Goal: Browse casually: Explore the website without a specific task or goal

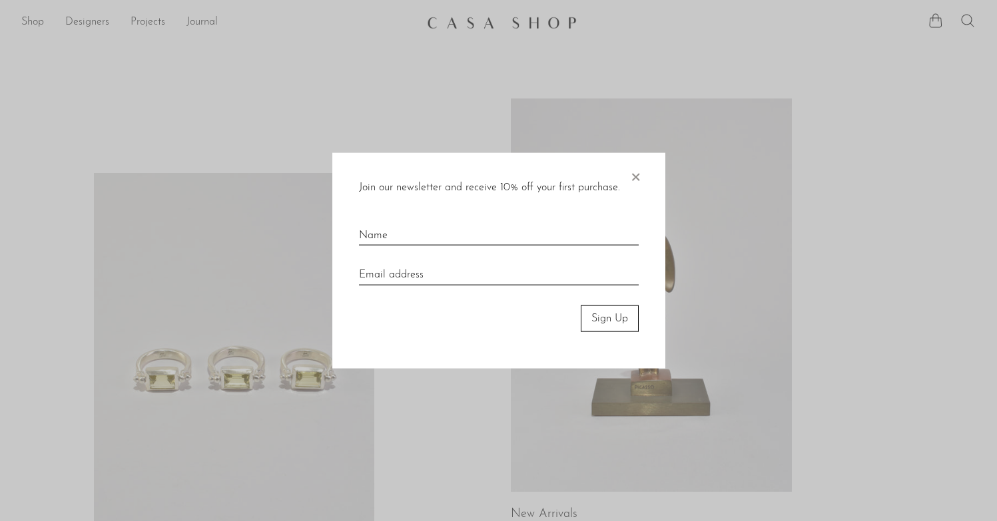
click at [641, 173] on div "Join our newsletter and receive 10% off your first purchase. × Sign Up" at bounding box center [498, 261] width 333 height 216
click at [640, 174] on span "×" at bounding box center [635, 174] width 13 height 43
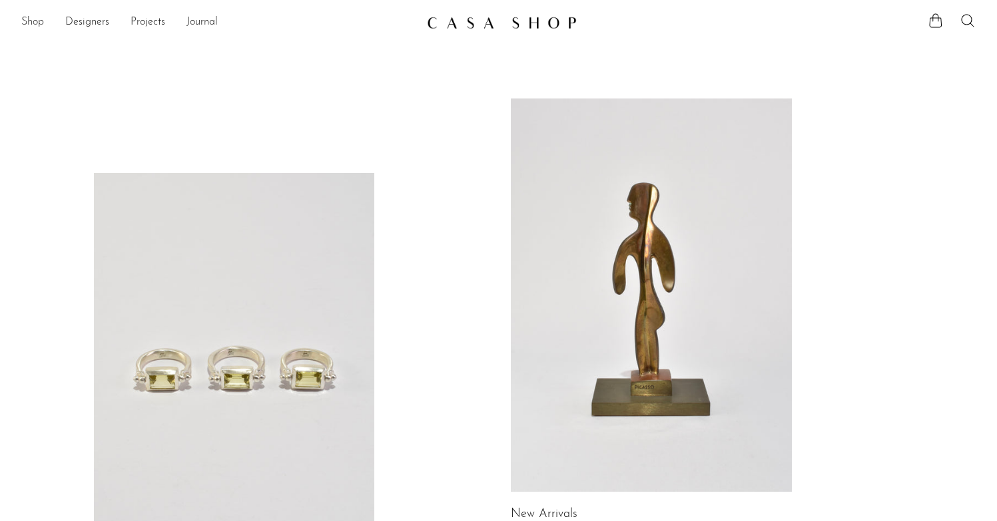
click at [42, 16] on link "Shop" at bounding box center [32, 22] width 23 height 17
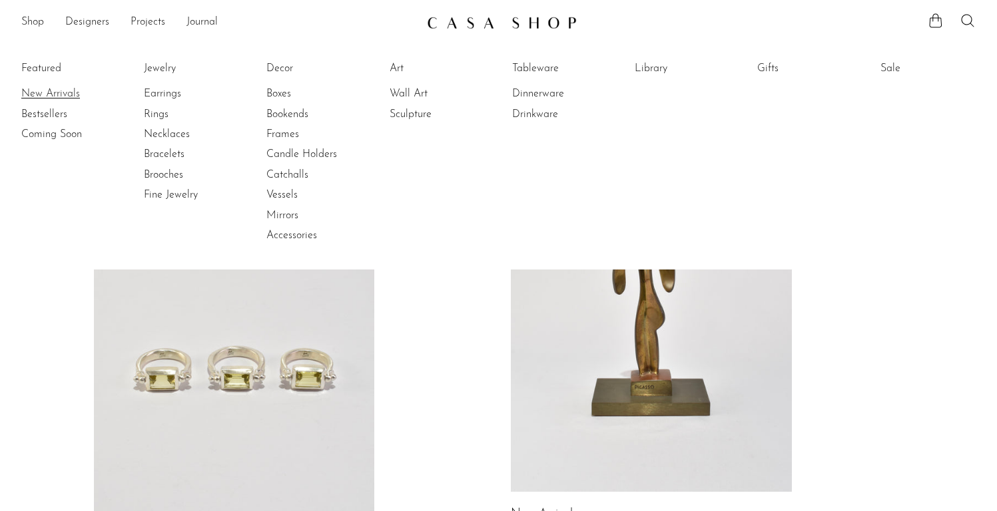
click at [57, 89] on link "New Arrivals" at bounding box center [71, 94] width 100 height 15
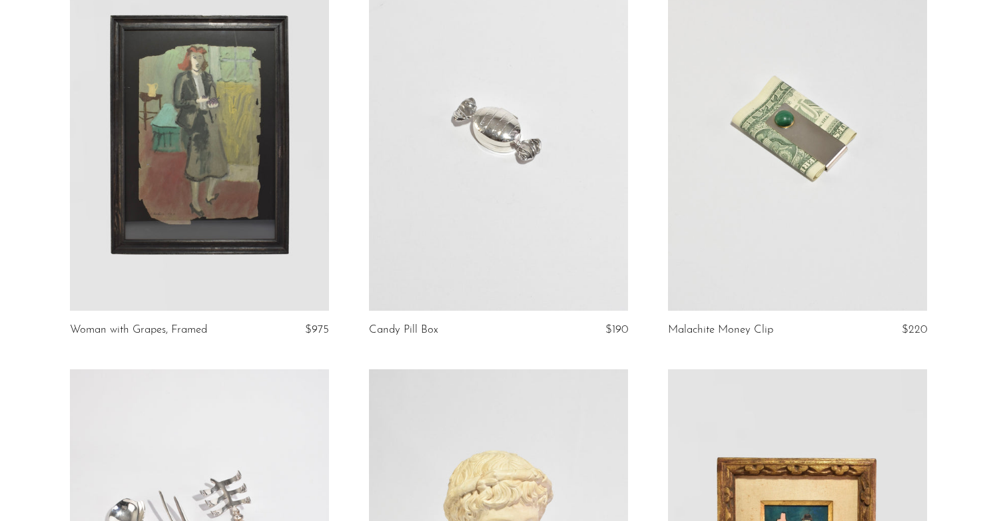
scroll to position [2308, 0]
click at [788, 141] on link at bounding box center [797, 128] width 259 height 363
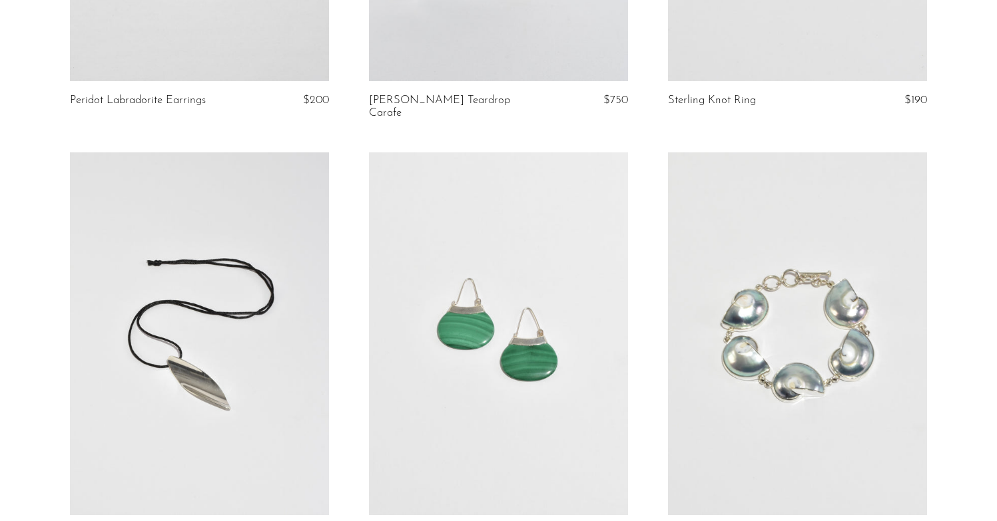
scroll to position [3936, 0]
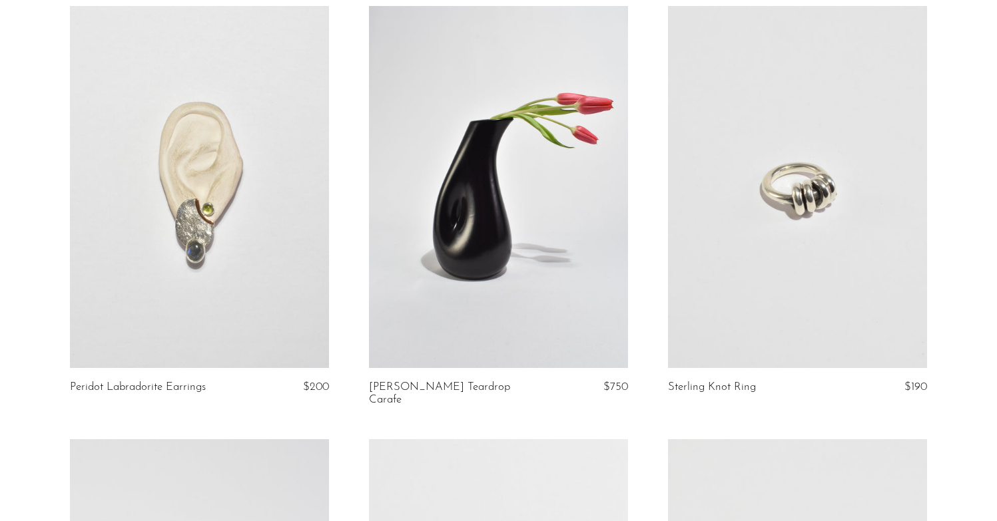
click at [795, 325] on link at bounding box center [797, 187] width 259 height 363
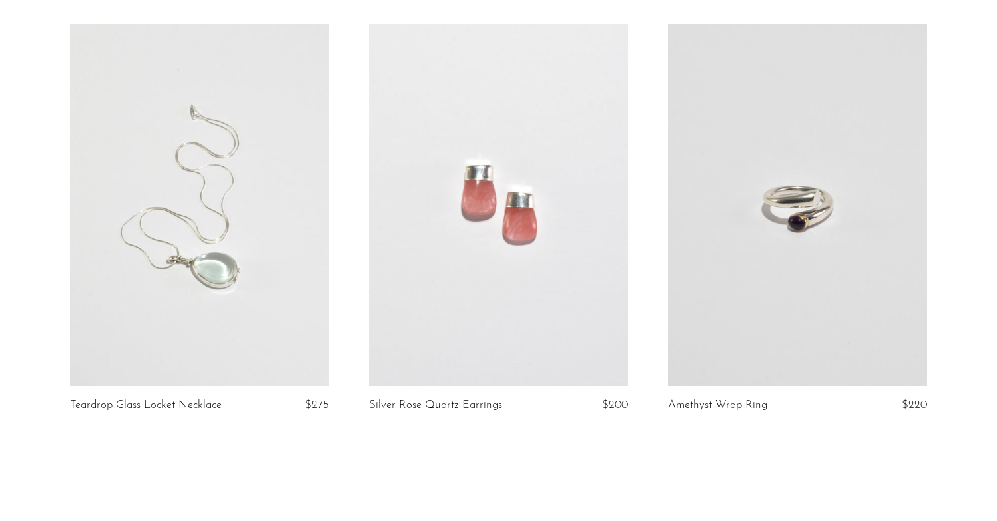
scroll to position [4996, 0]
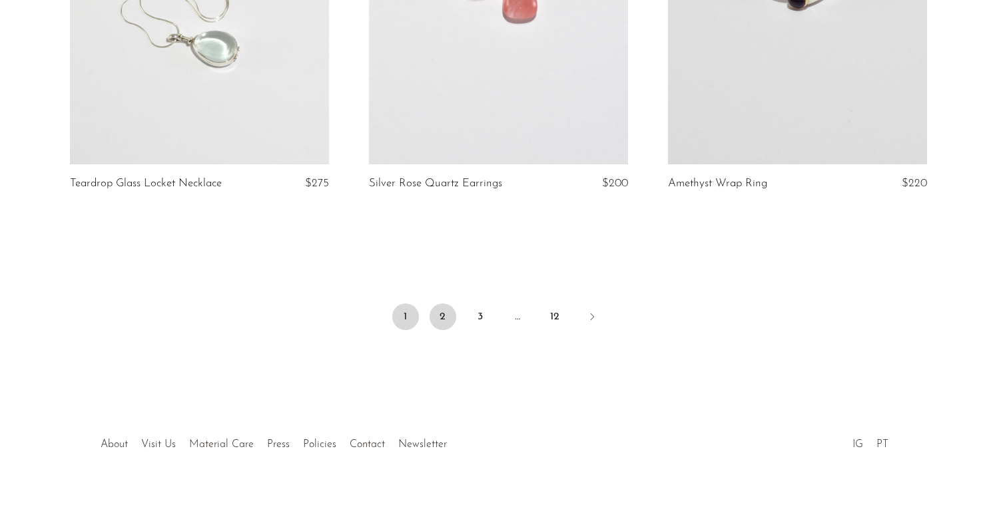
click at [450, 312] on link "2" at bounding box center [443, 317] width 27 height 27
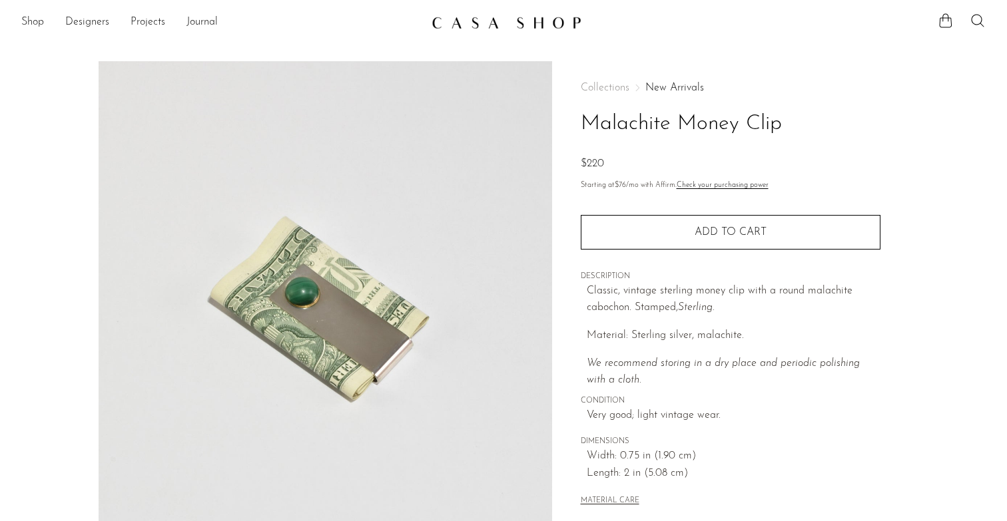
scroll to position [346, 0]
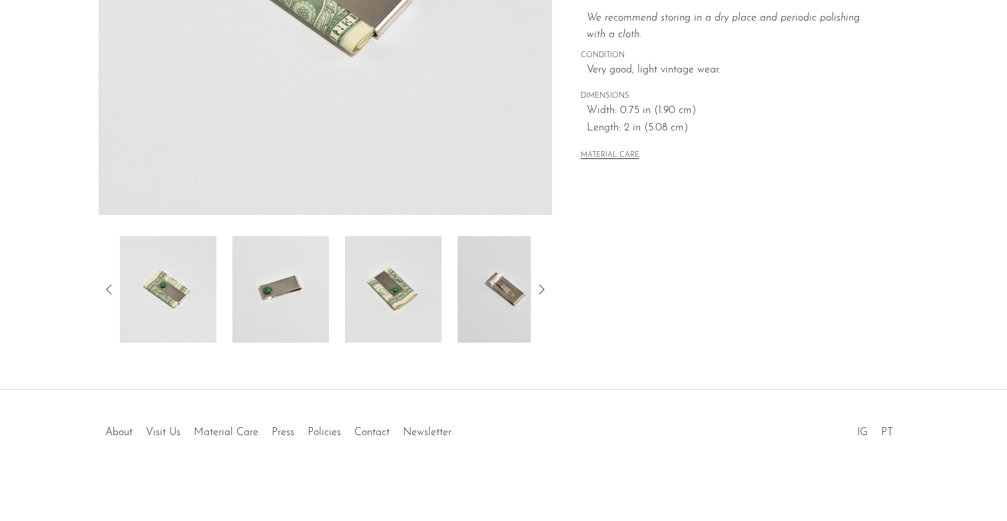
click at [464, 310] on img at bounding box center [506, 289] width 97 height 107
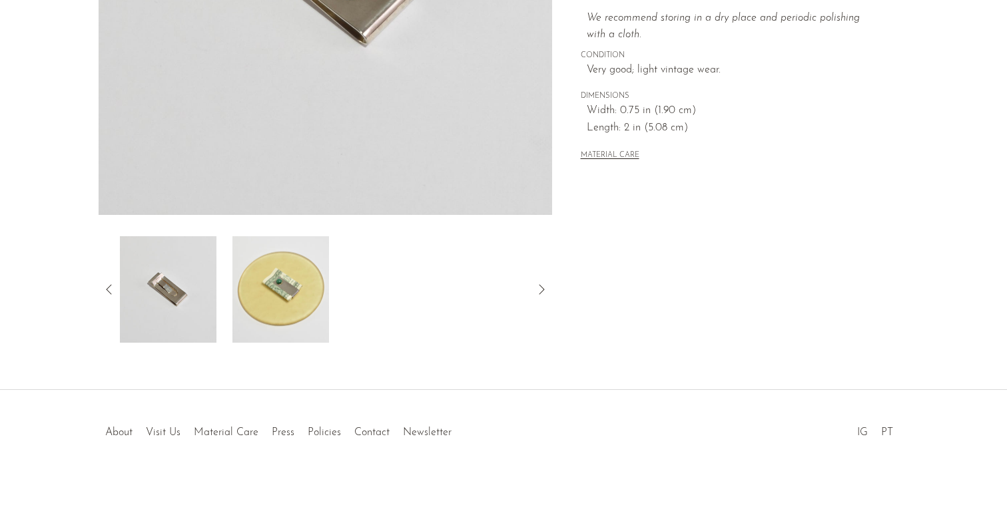
scroll to position [0, 0]
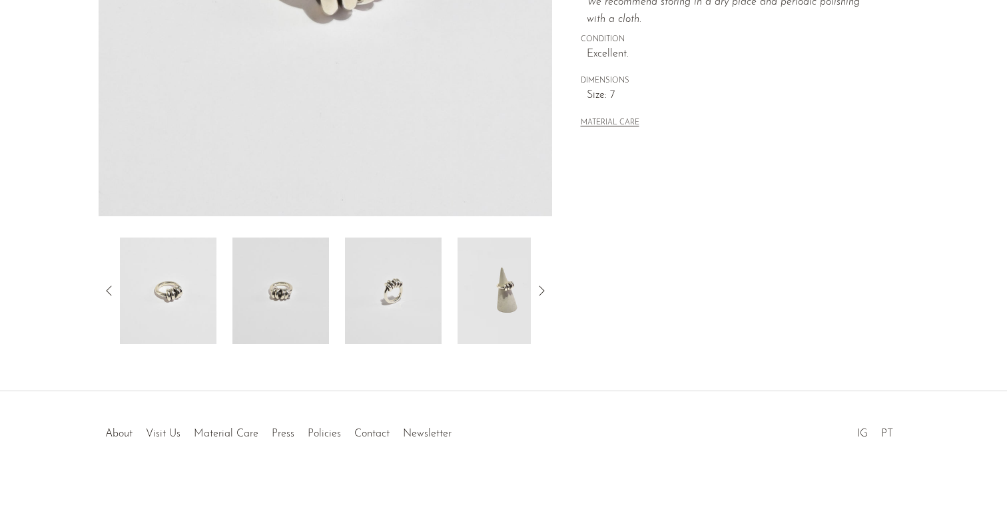
scroll to position [343, 0]
click at [300, 288] on img at bounding box center [280, 292] width 97 height 107
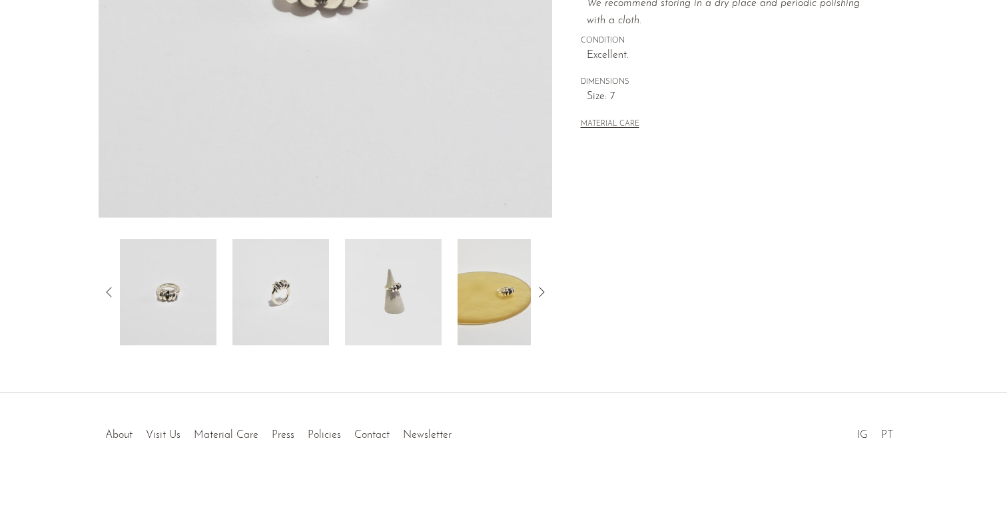
click at [372, 292] on img at bounding box center [393, 292] width 97 height 107
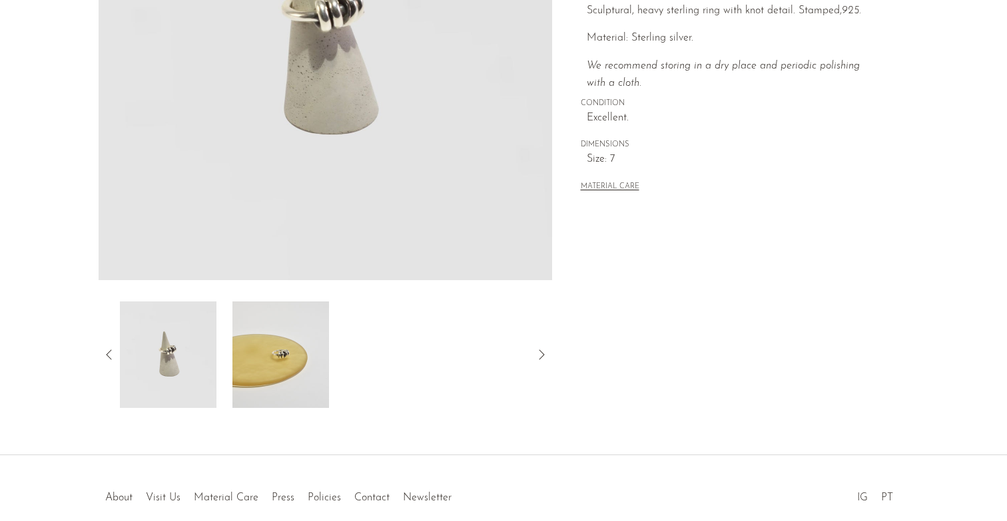
scroll to position [0, 0]
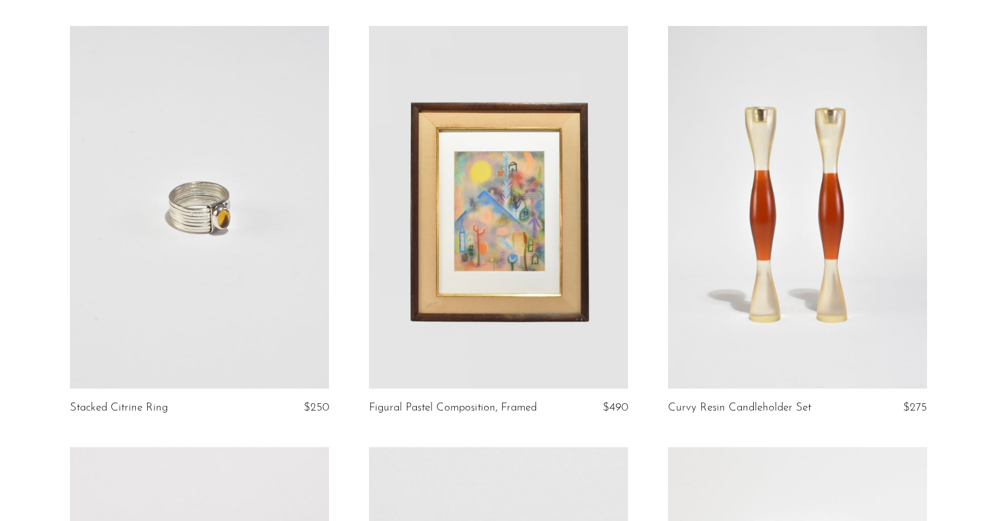
scroll to position [3483, 0]
click at [743, 263] on link at bounding box center [797, 206] width 259 height 363
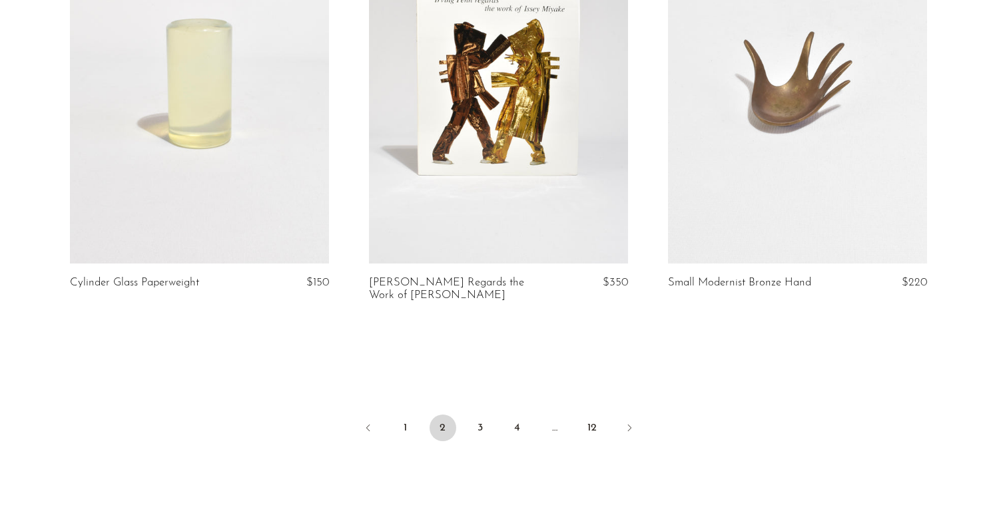
scroll to position [4874, 0]
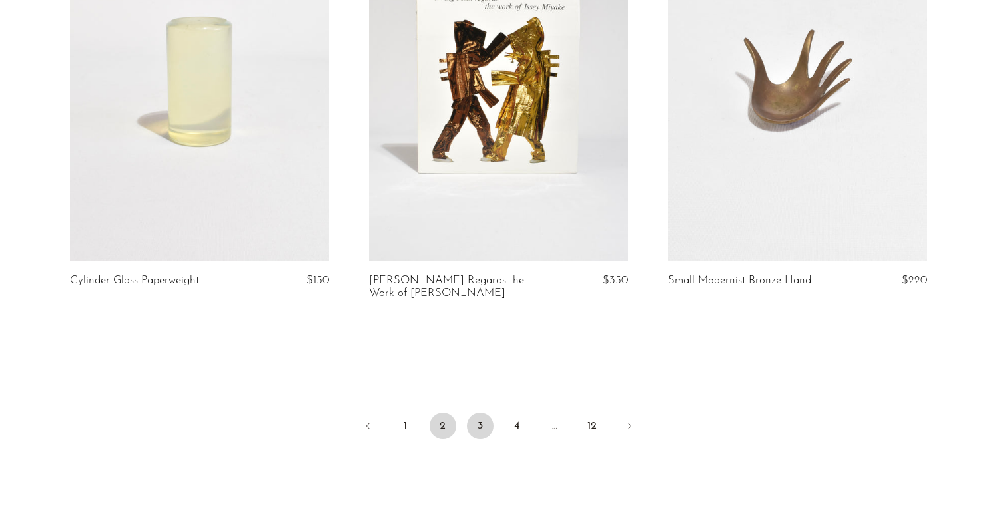
click at [479, 428] on link "3" at bounding box center [480, 426] width 27 height 27
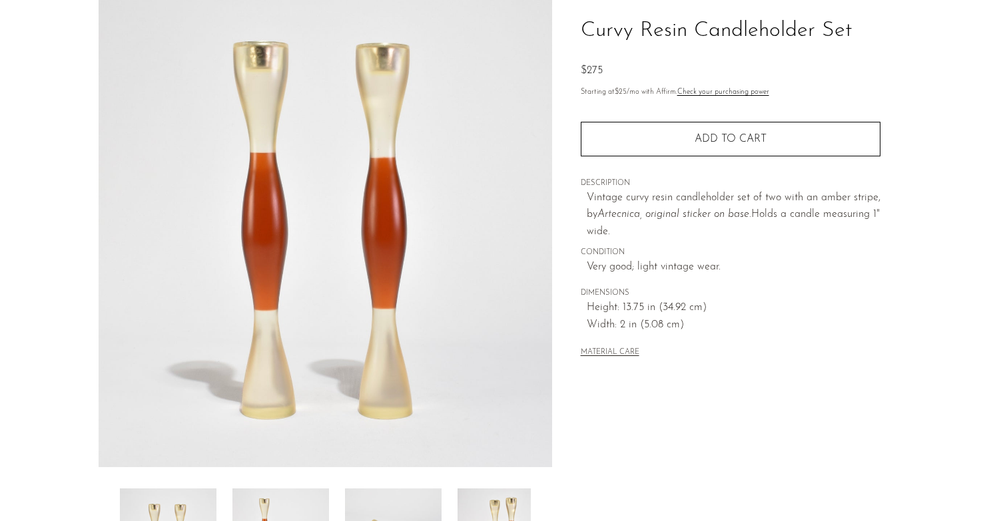
scroll to position [167, 0]
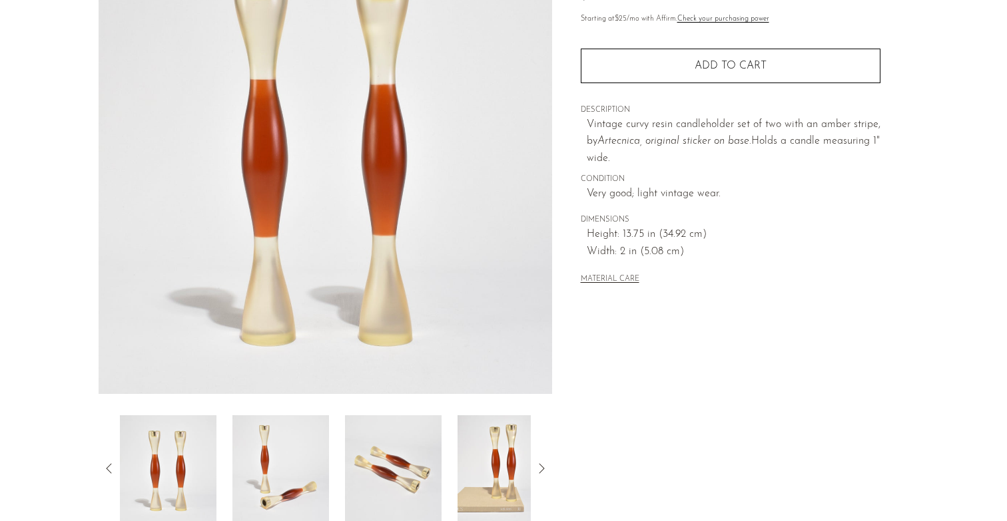
click at [286, 468] on img at bounding box center [280, 469] width 97 height 107
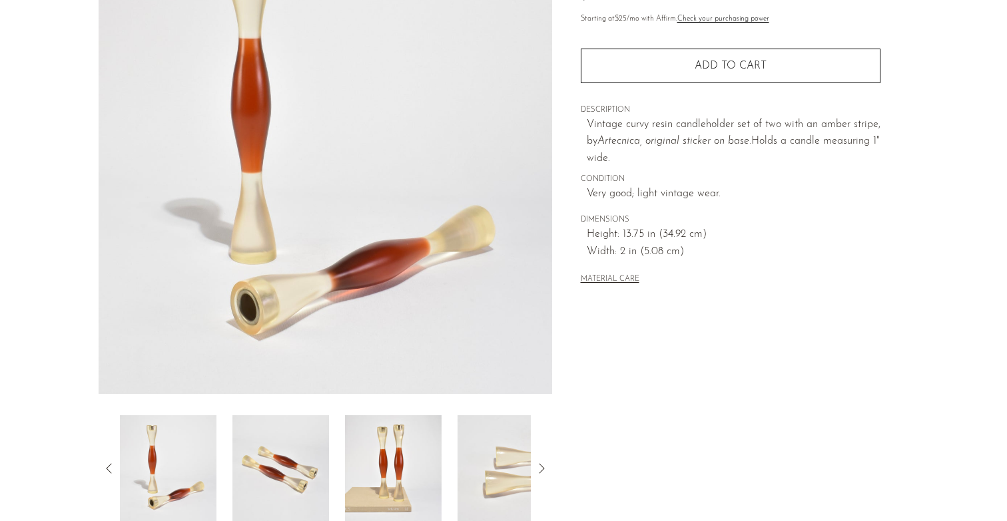
click at [399, 480] on img at bounding box center [393, 469] width 97 height 107
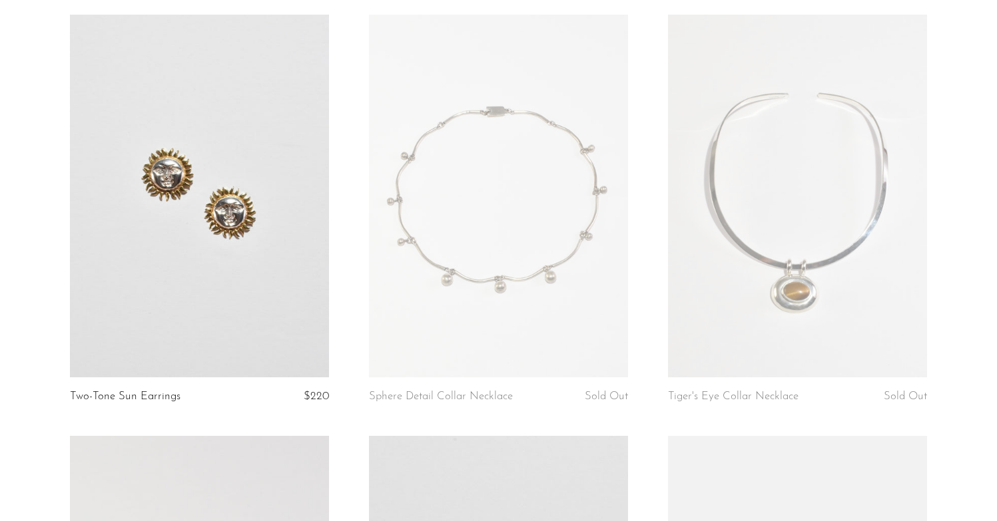
scroll to position [959, 0]
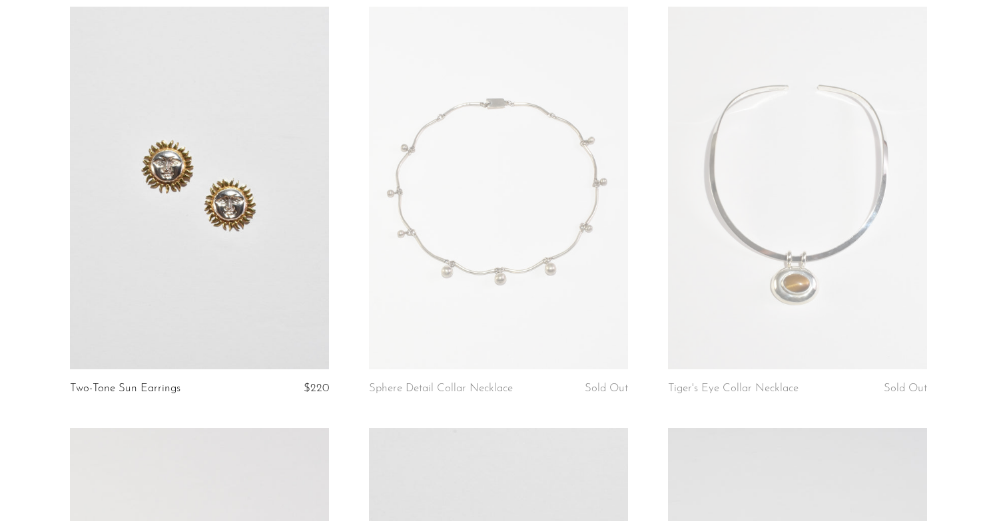
click at [822, 302] on link at bounding box center [797, 188] width 259 height 363
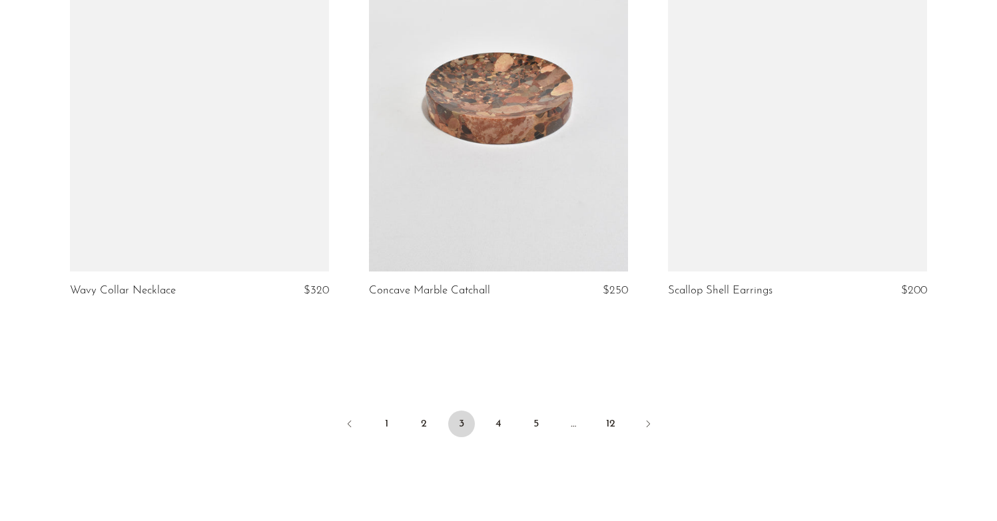
scroll to position [4983, 0]
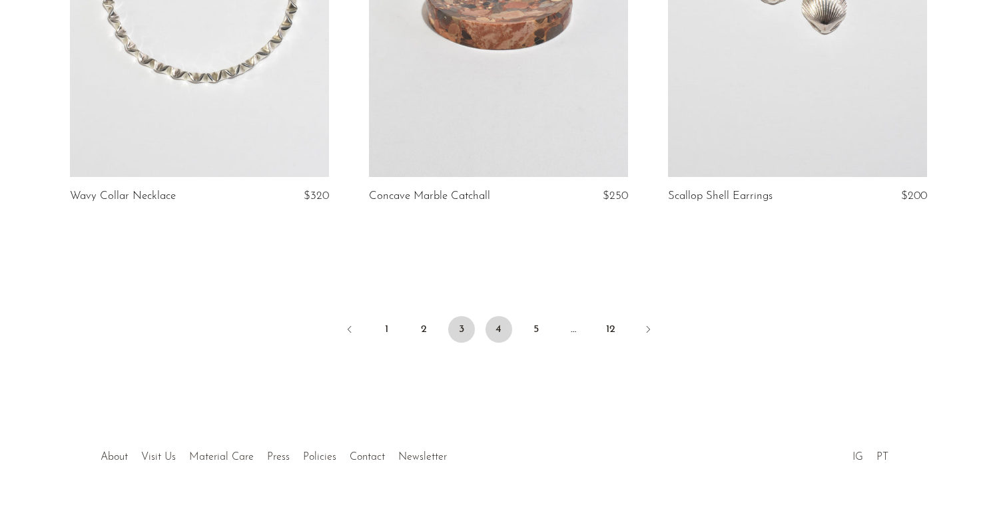
click at [504, 316] on link "4" at bounding box center [499, 329] width 27 height 27
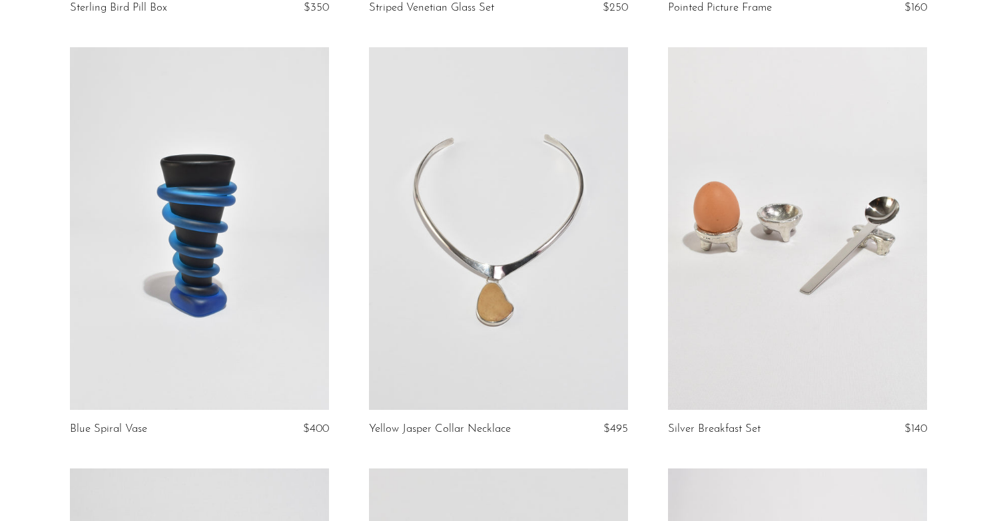
scroll to position [921, 0]
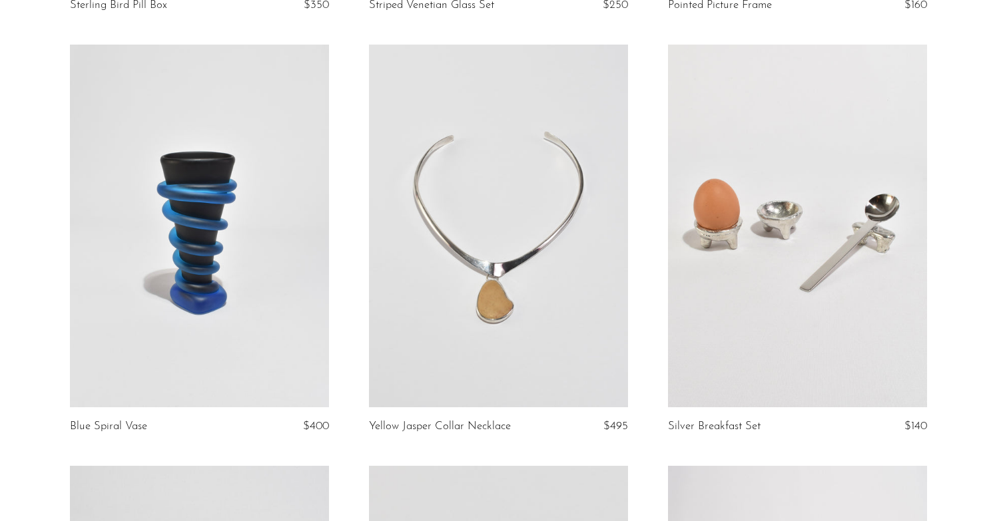
click at [888, 204] on link at bounding box center [797, 226] width 259 height 363
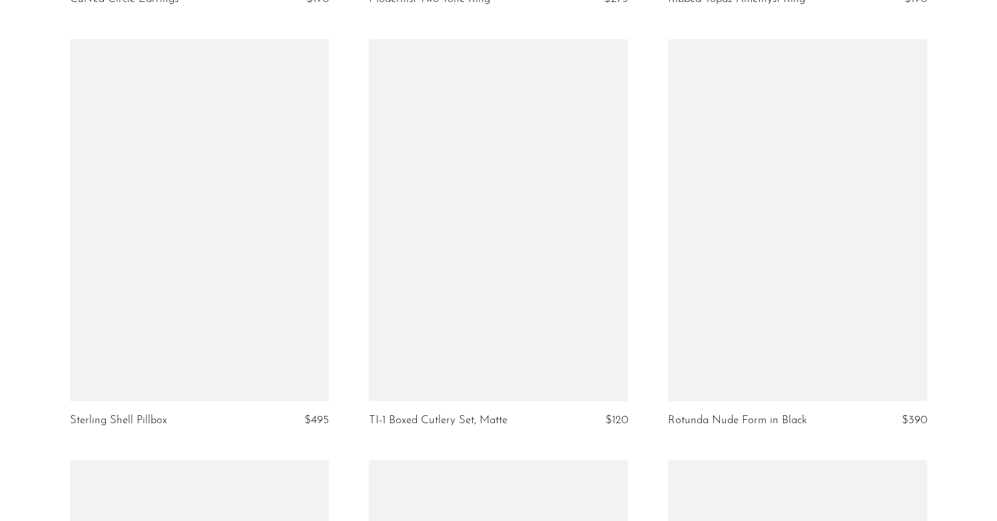
scroll to position [3462, 0]
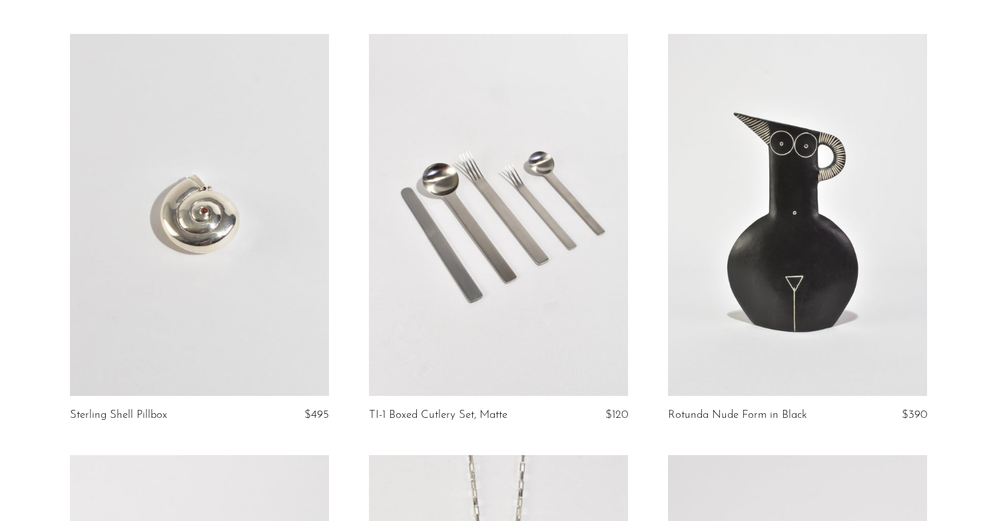
click at [562, 161] on link at bounding box center [498, 215] width 259 height 363
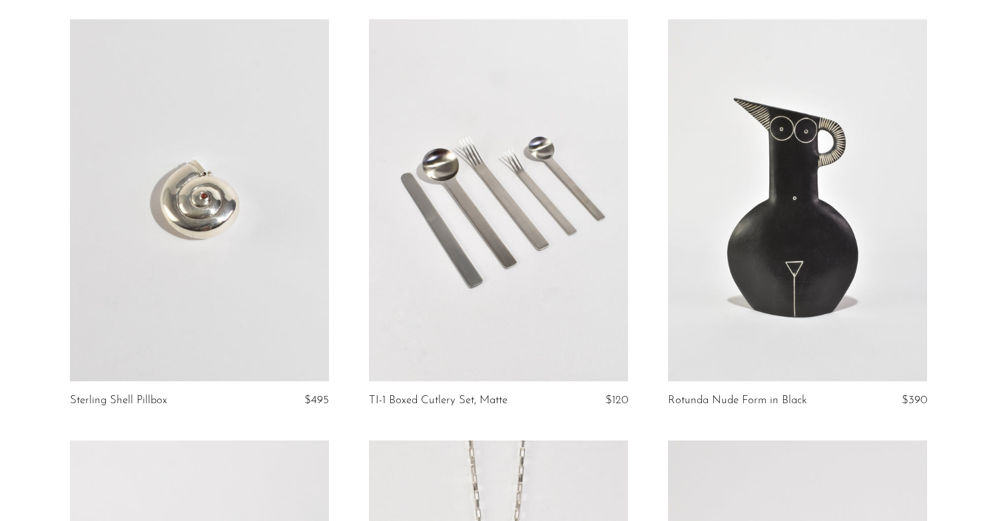
scroll to position [3495, 0]
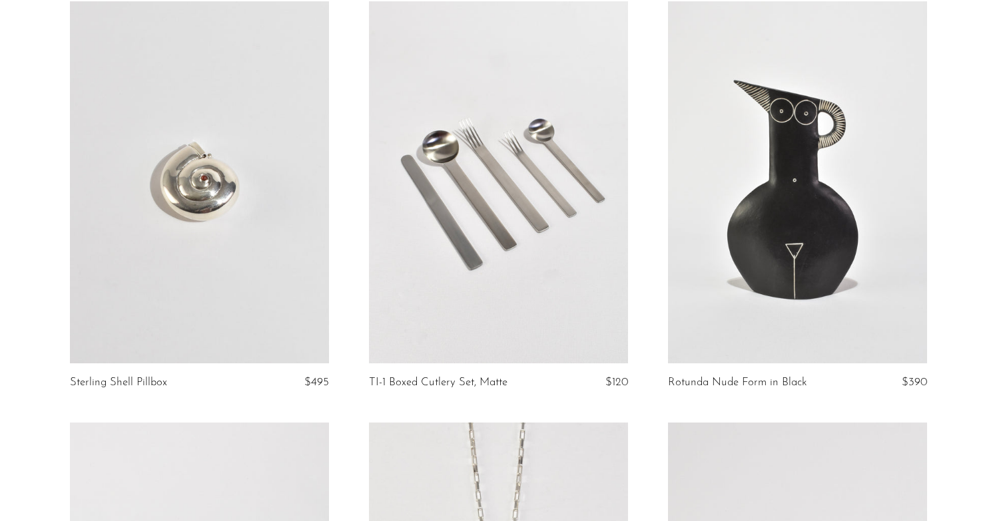
click at [482, 380] on link "TI-1 Boxed Cutlery Set, Matte" at bounding box center [438, 383] width 139 height 12
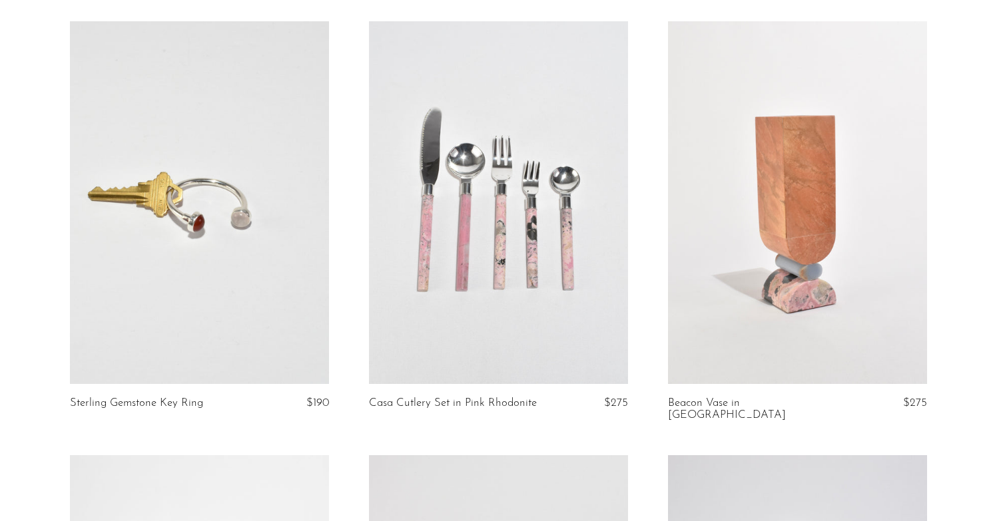
scroll to position [4343, 0]
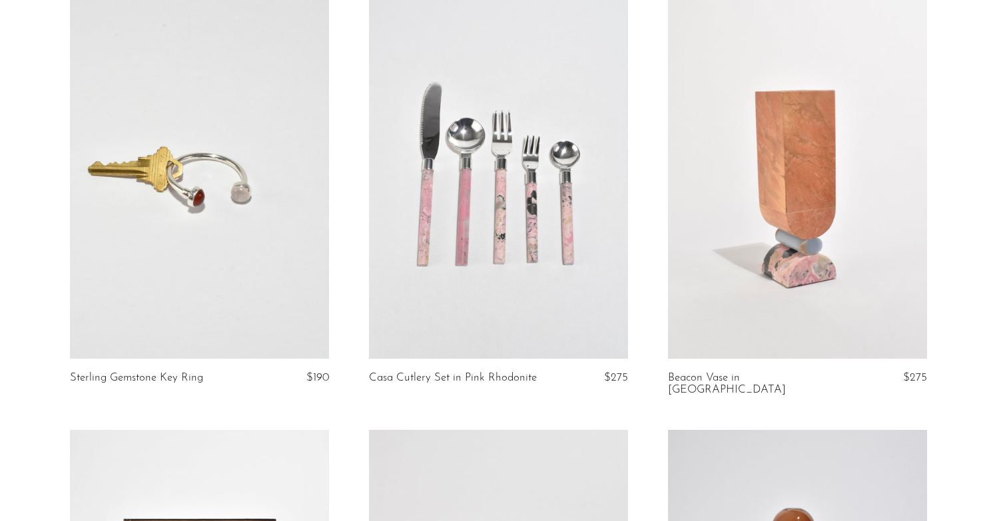
click at [573, 207] on link at bounding box center [498, 177] width 259 height 363
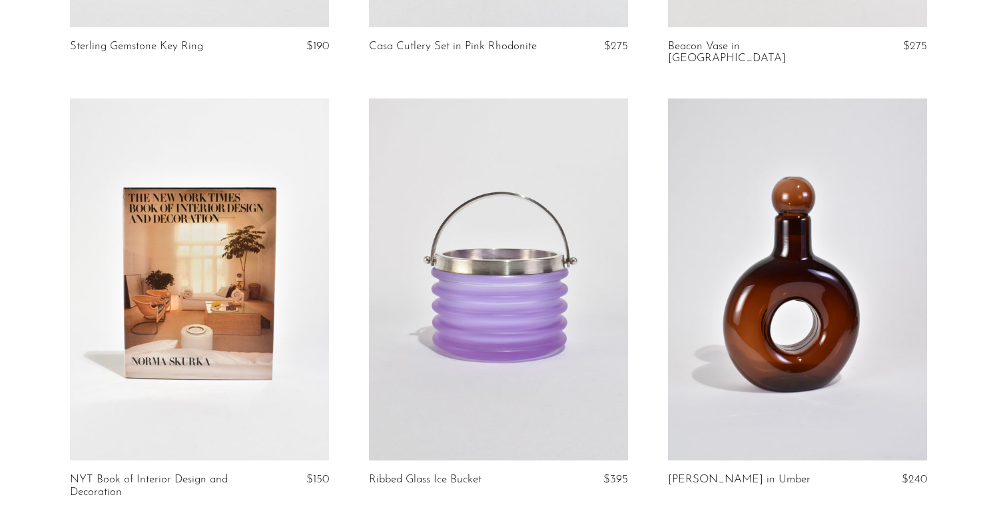
scroll to position [4983, 0]
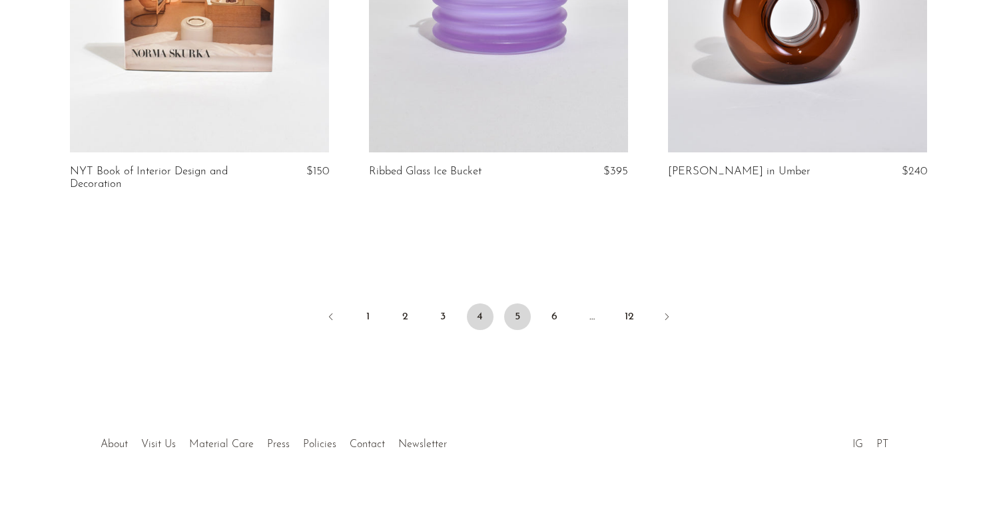
click at [510, 304] on link "5" at bounding box center [517, 317] width 27 height 27
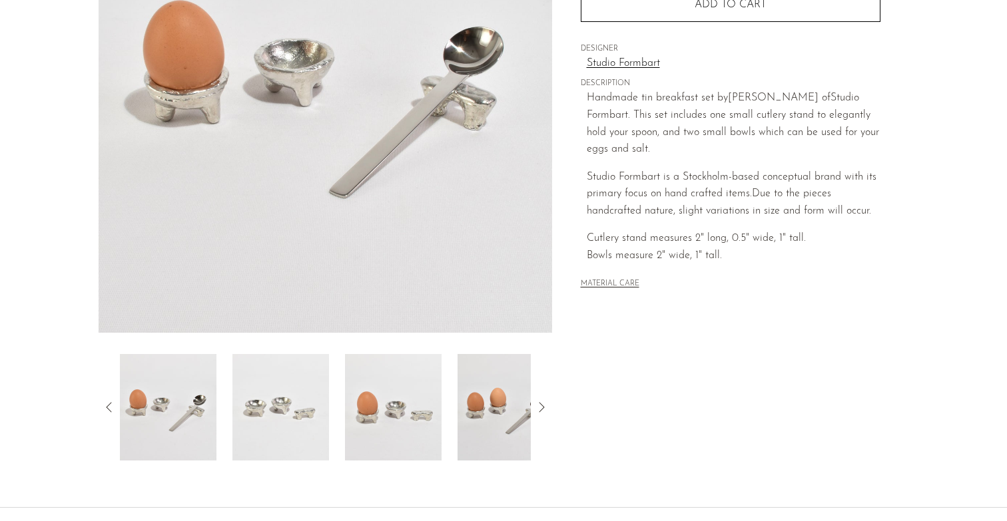
scroll to position [245, 0]
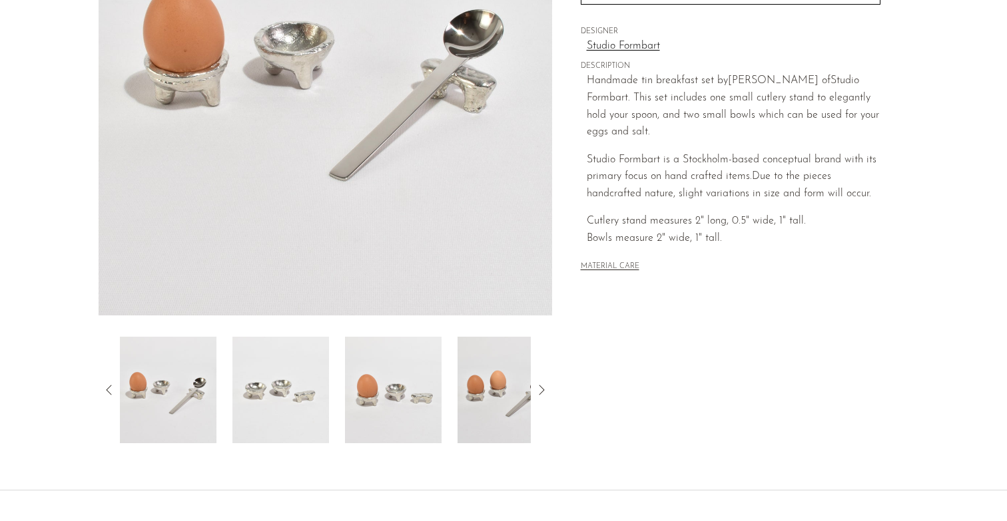
click at [290, 384] on img at bounding box center [280, 390] width 97 height 107
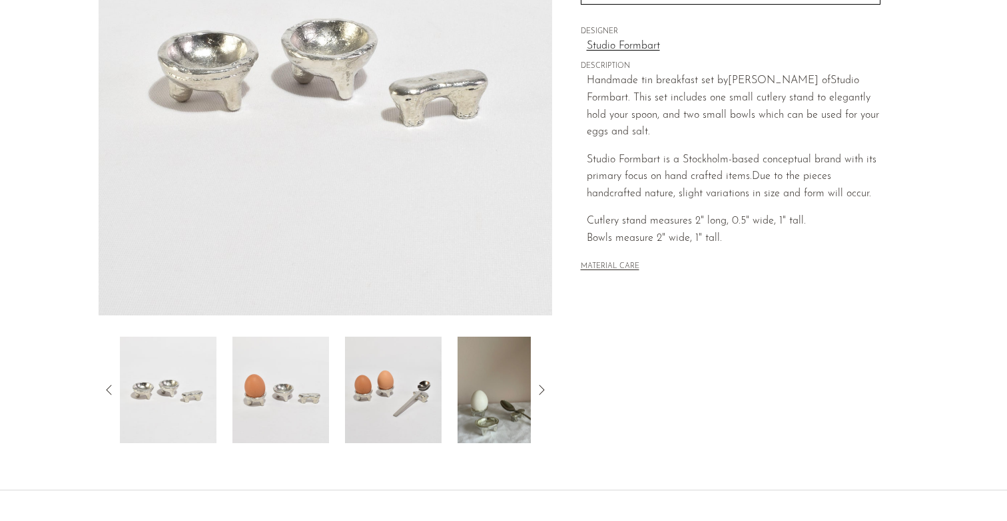
click at [357, 384] on img at bounding box center [393, 390] width 97 height 107
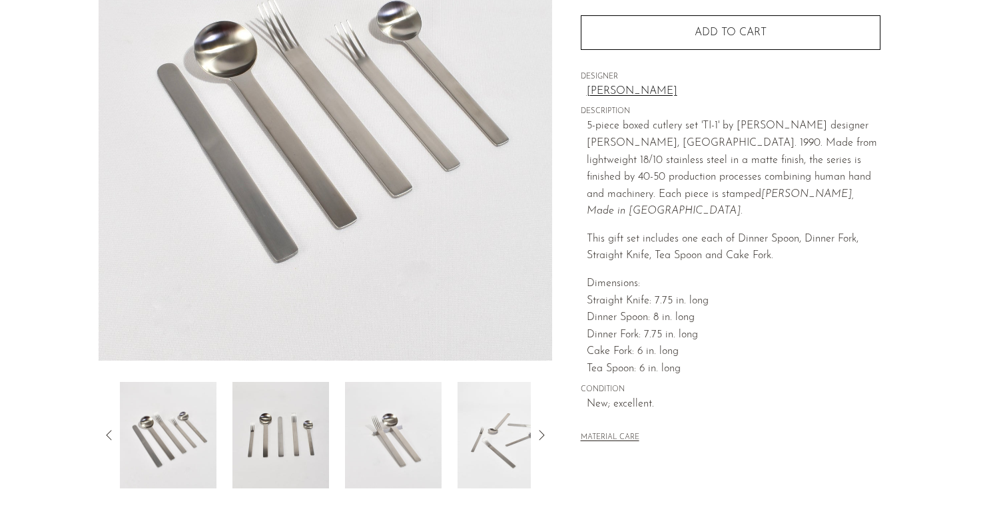
scroll to position [206, 0]
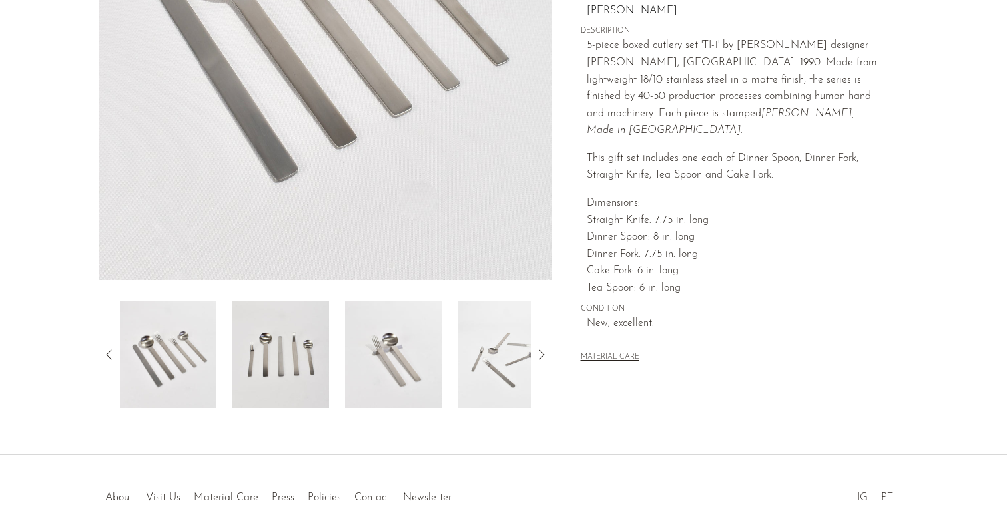
scroll to position [220, 0]
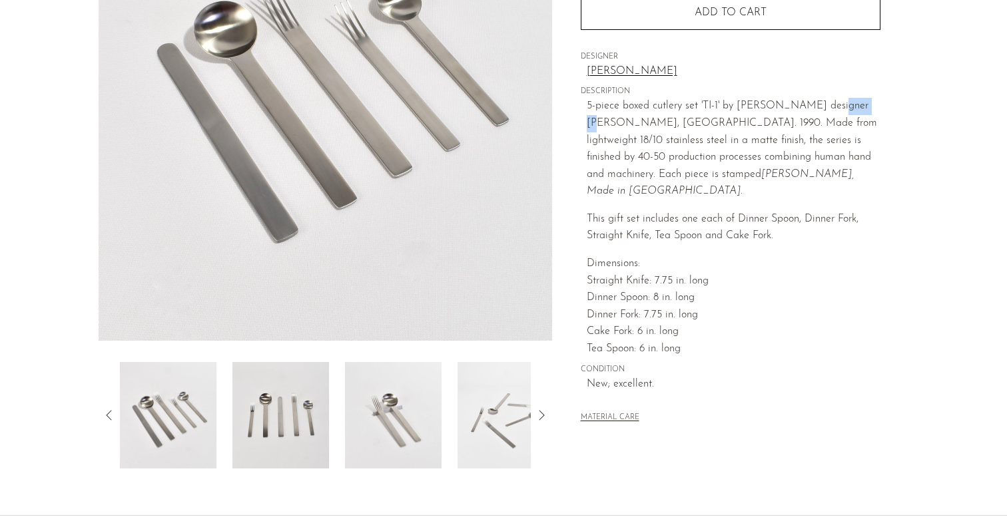
drag, startPoint x: 822, startPoint y: 102, endPoint x: 868, endPoint y: 107, distance: 46.2
click at [868, 107] on p "5-piece boxed cutlery set 'TI-1' by Japense designer Takenobu Igarashi, ca. 199…" at bounding box center [734, 149] width 294 height 103
click at [835, 105] on span "5-piece boxed cutlery set 'TI-1' by Japense designer Takenobu Igarashi, ca. 199…" at bounding box center [732, 149] width 290 height 96
drag, startPoint x: 818, startPoint y: 105, endPoint x: 627, endPoint y: 125, distance: 192.3
click at [621, 127] on span "5-piece boxed cutlery set 'TI-1' by Japense designer Takenobu Igarashi, ca. 199…" at bounding box center [732, 149] width 290 height 96
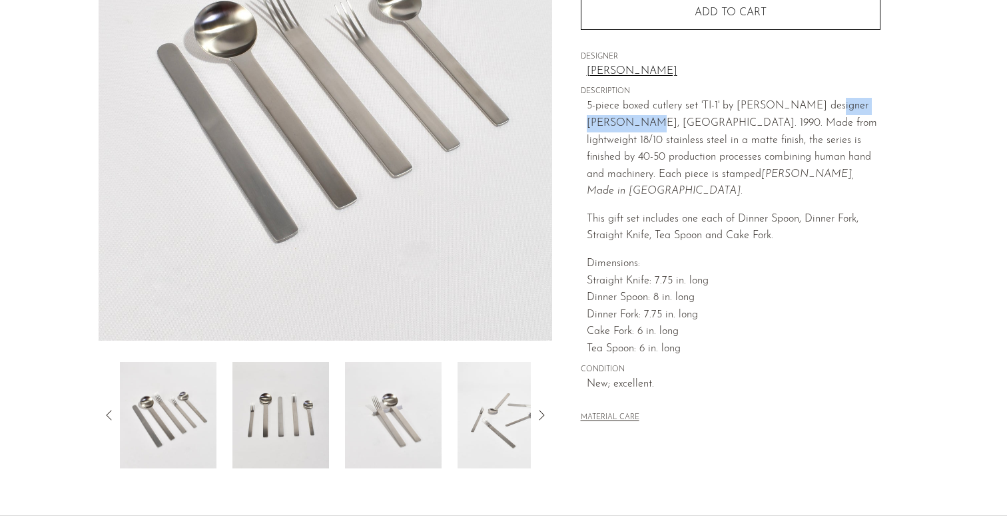
copy span "Takenobu Igarashi"
click at [543, 416] on icon at bounding box center [541, 415] width 5 height 10
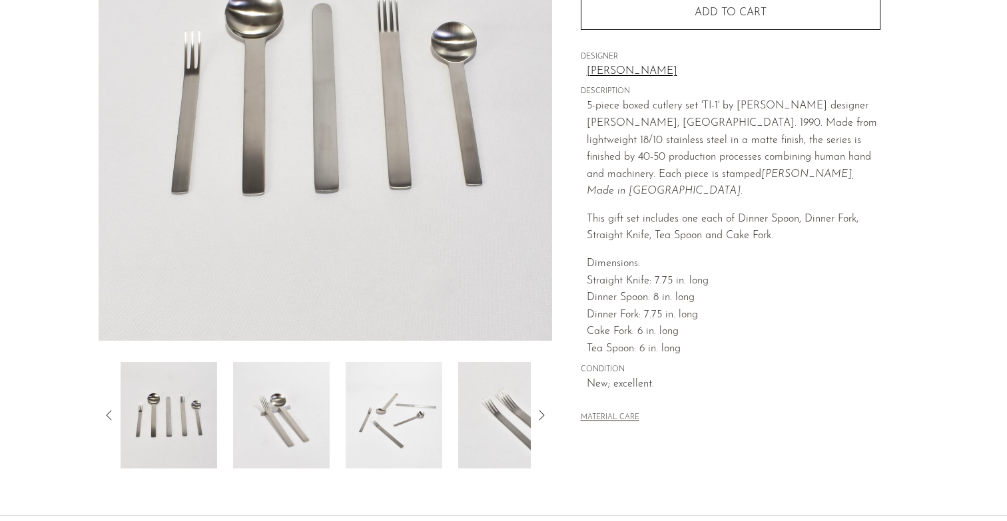
click at [543, 416] on icon at bounding box center [541, 416] width 16 height 16
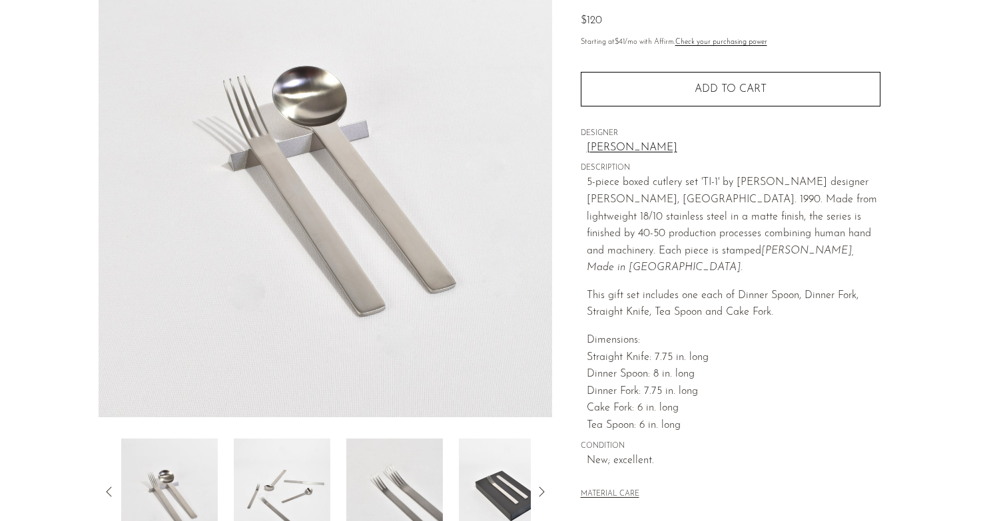
scroll to position [0, 0]
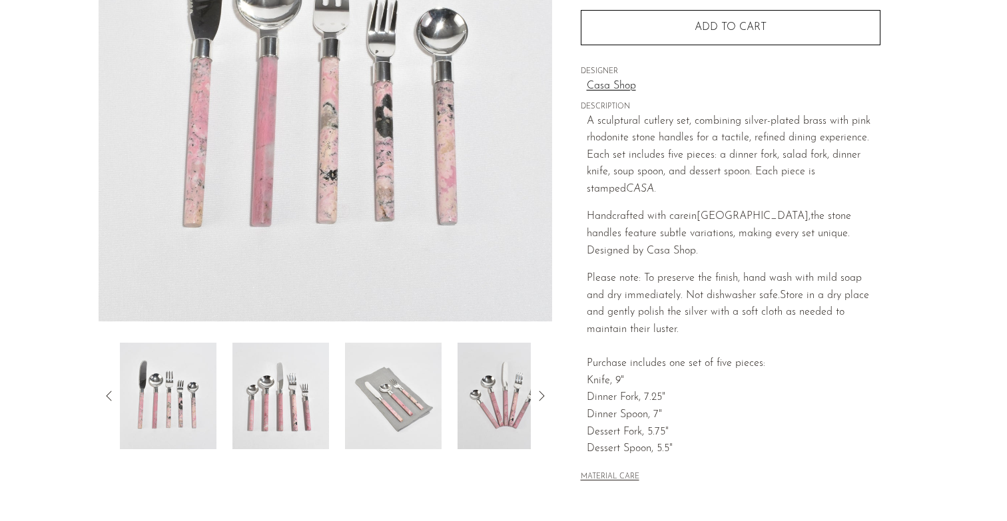
scroll to position [242, 0]
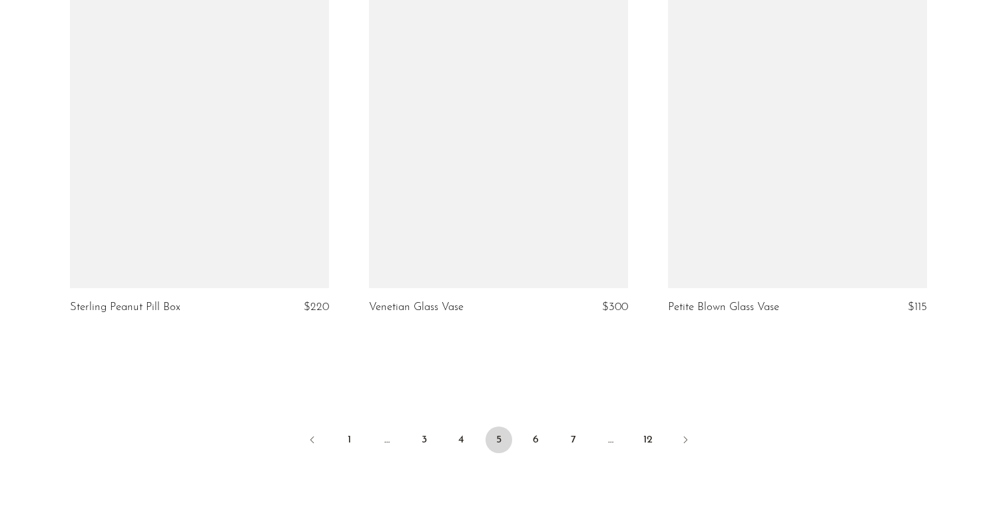
scroll to position [4890, 0]
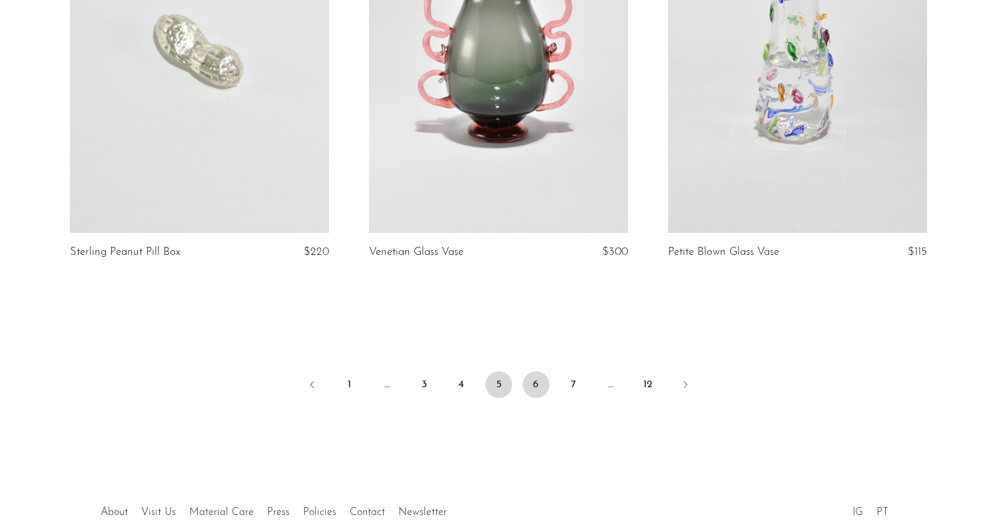
click at [532, 388] on link "6" at bounding box center [536, 385] width 27 height 27
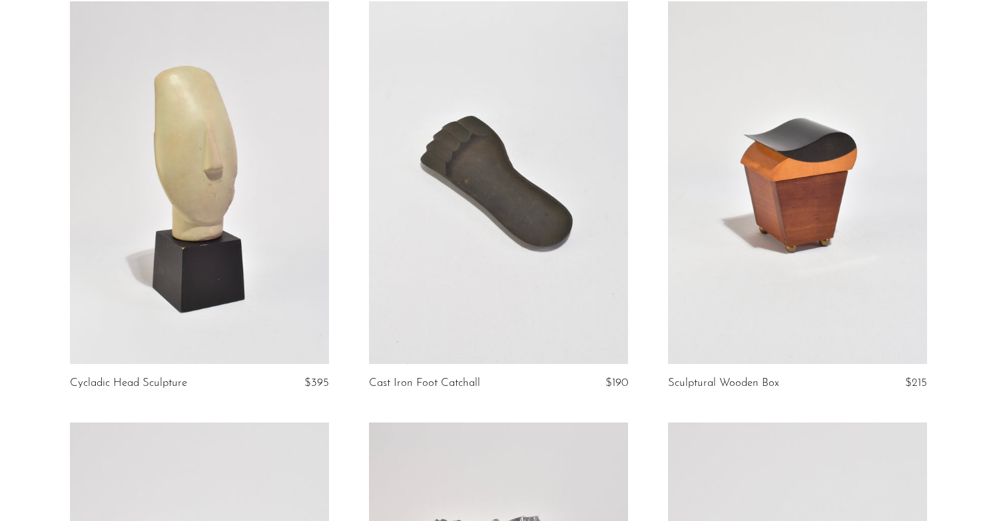
scroll to position [4971, 0]
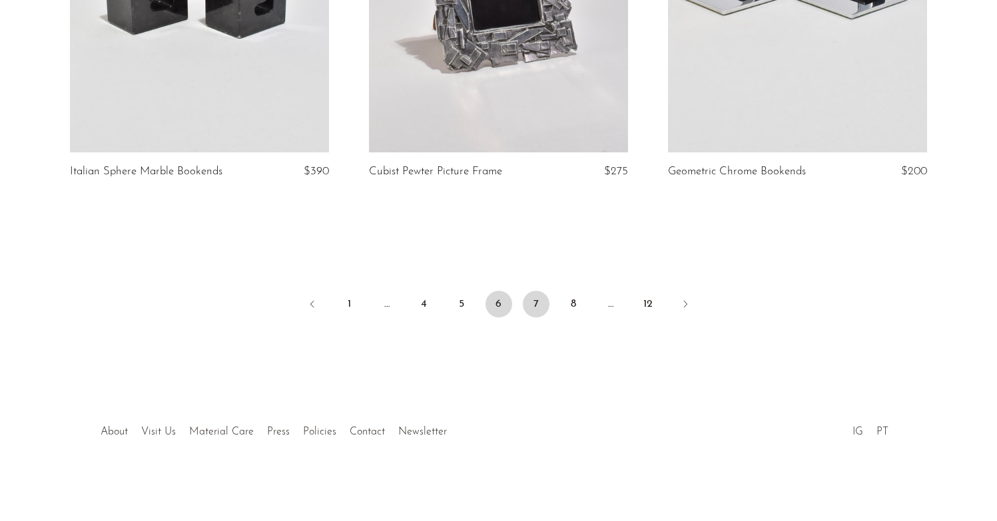
click at [542, 308] on link "7" at bounding box center [536, 304] width 27 height 27
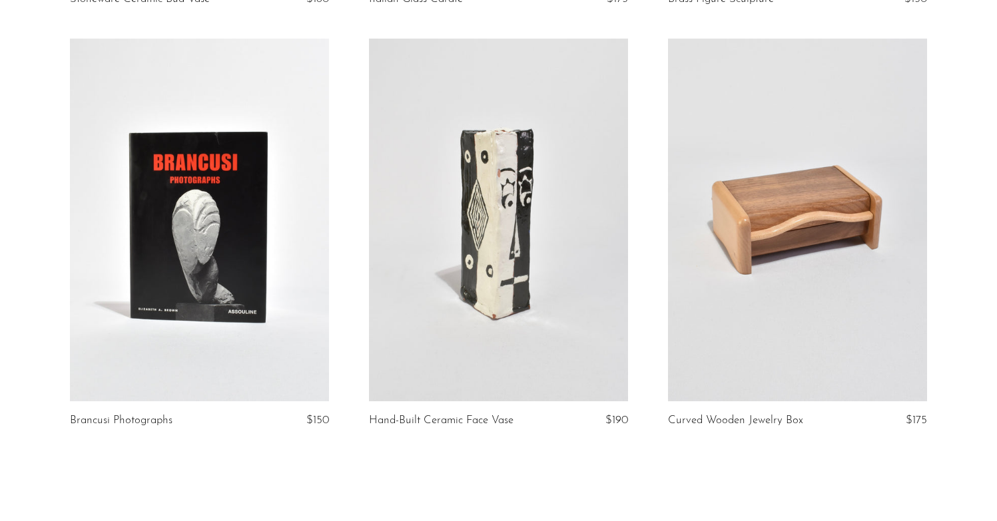
scroll to position [4971, 0]
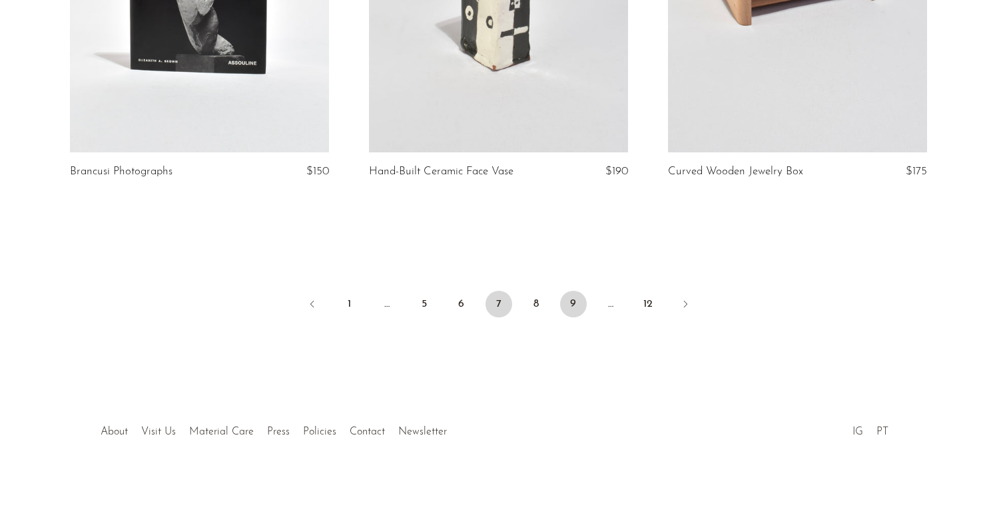
click at [568, 304] on link "9" at bounding box center [573, 304] width 27 height 27
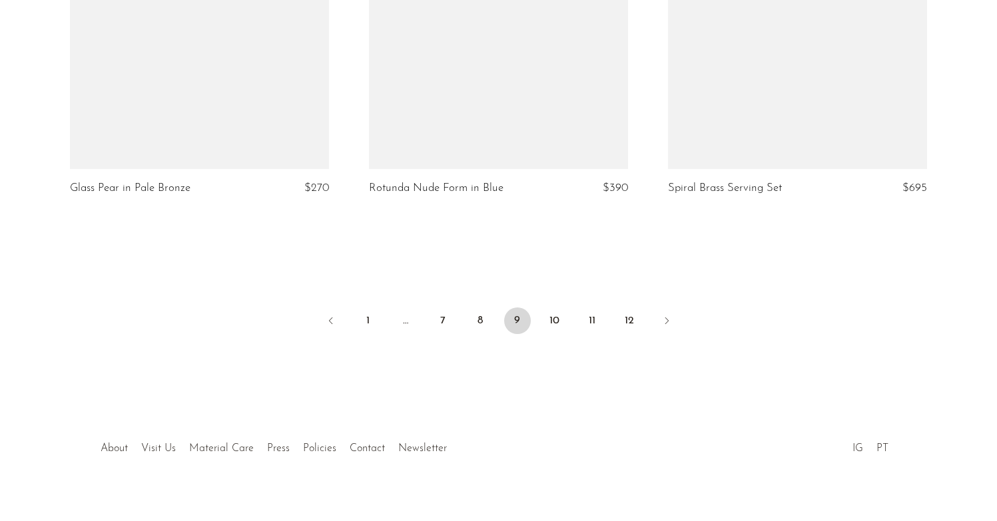
scroll to position [4996, 0]
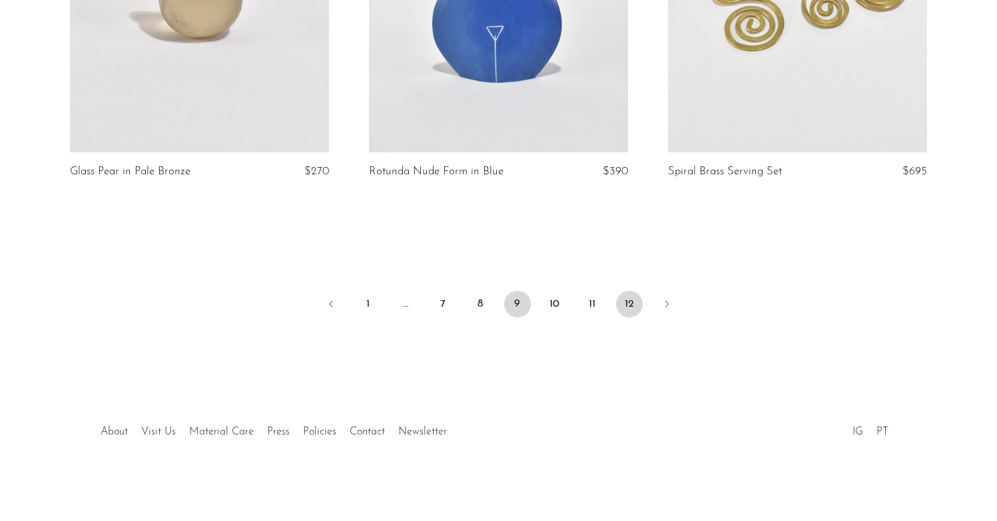
click at [629, 308] on link "12" at bounding box center [629, 304] width 27 height 27
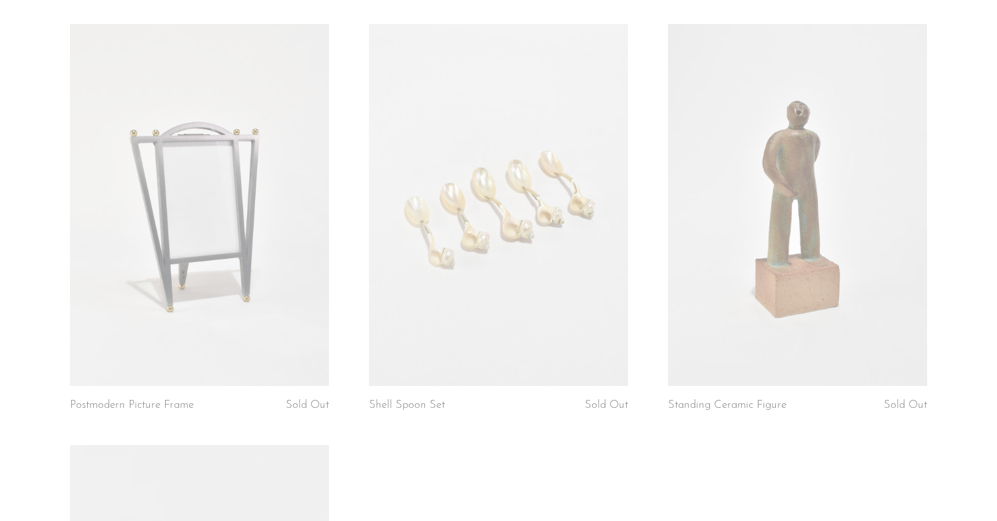
scroll to position [2019, 0]
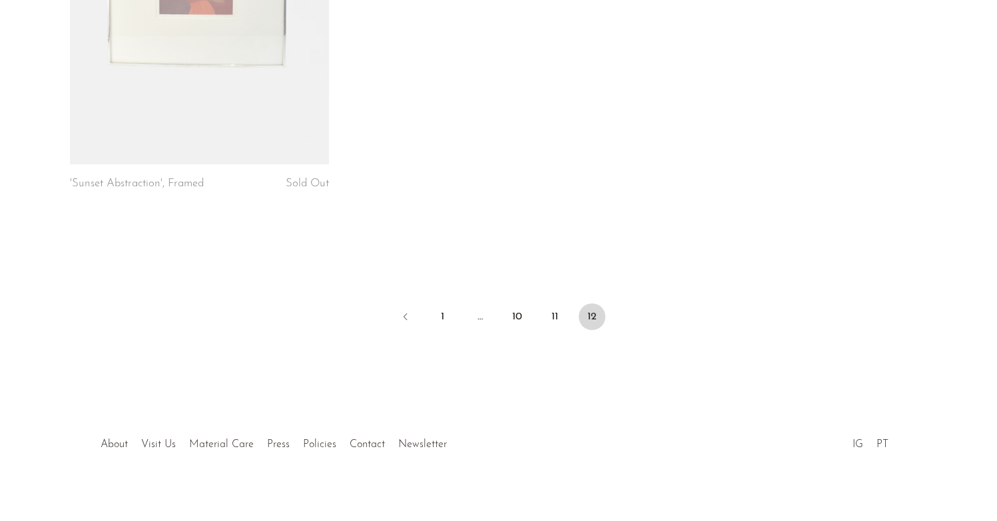
click at [540, 306] on ul "1 … 10 11 12" at bounding box center [499, 318] width 852 height 40
click at [551, 304] on link "11" at bounding box center [554, 317] width 27 height 27
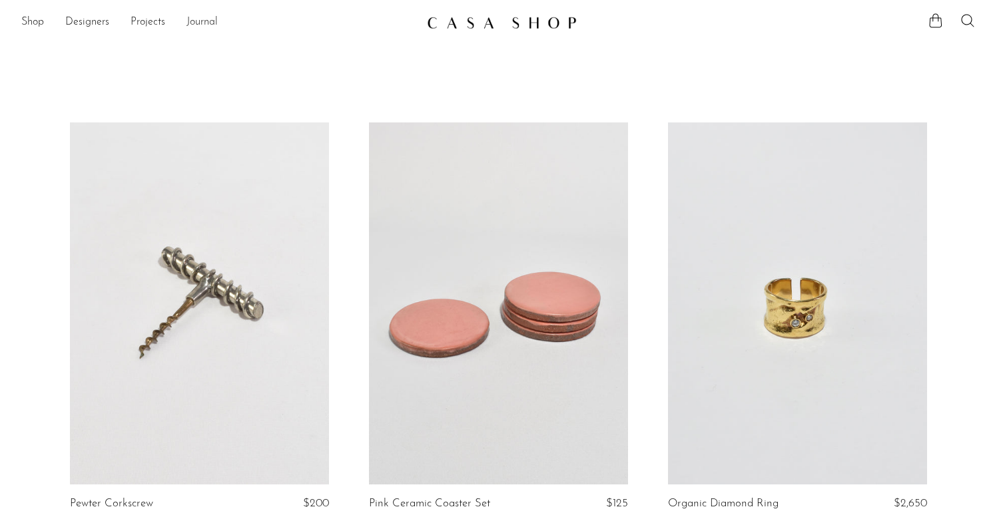
click at [215, 23] on link "Journal" at bounding box center [201, 22] width 31 height 17
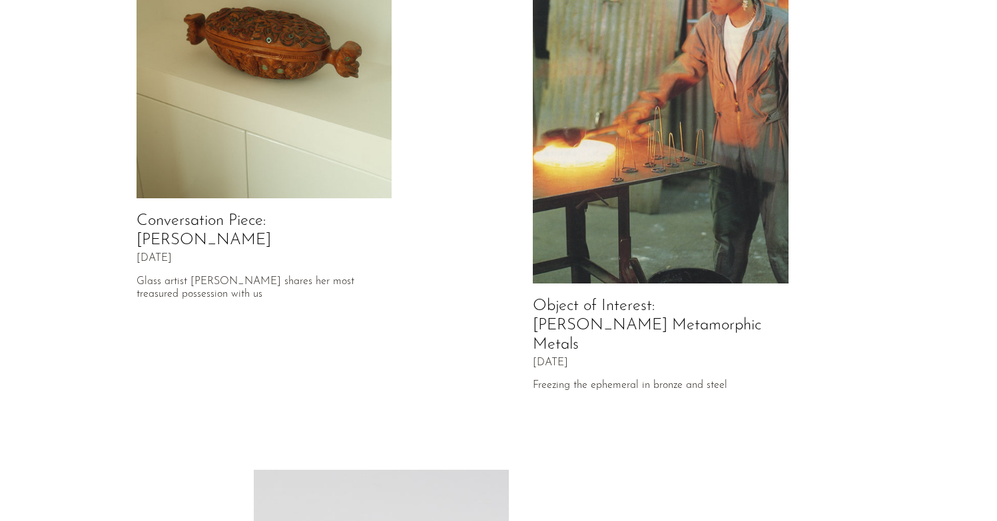
scroll to position [180, 0]
